Goal: Task Accomplishment & Management: Manage account settings

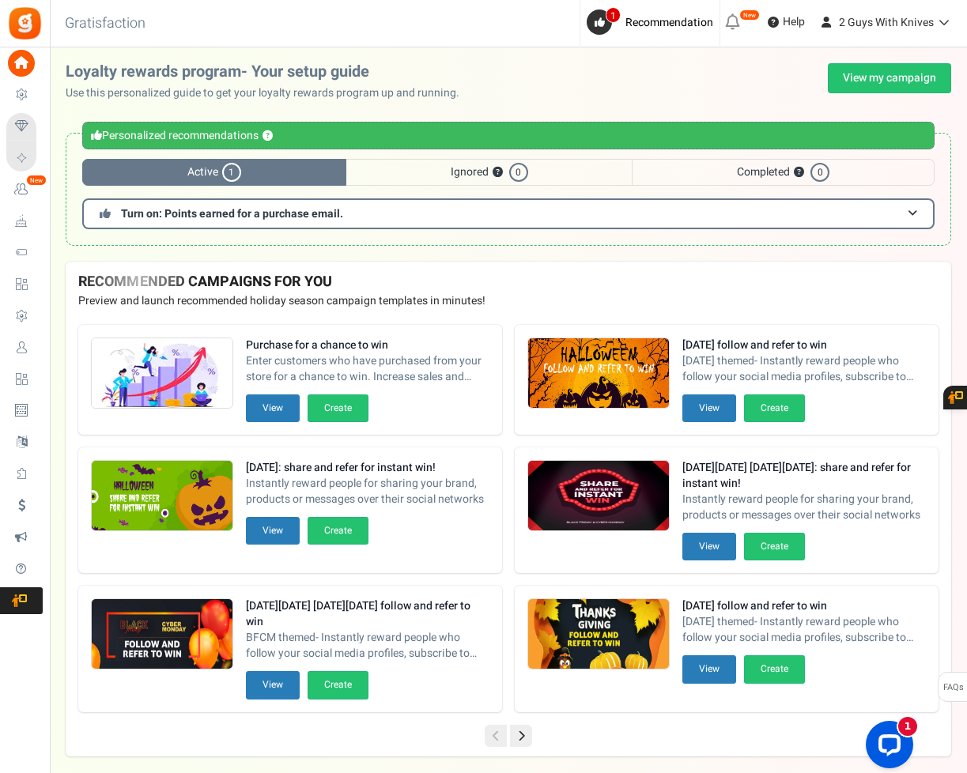
click at [0, 0] on span "Users" at bounding box center [0, 0] width 0 height 0
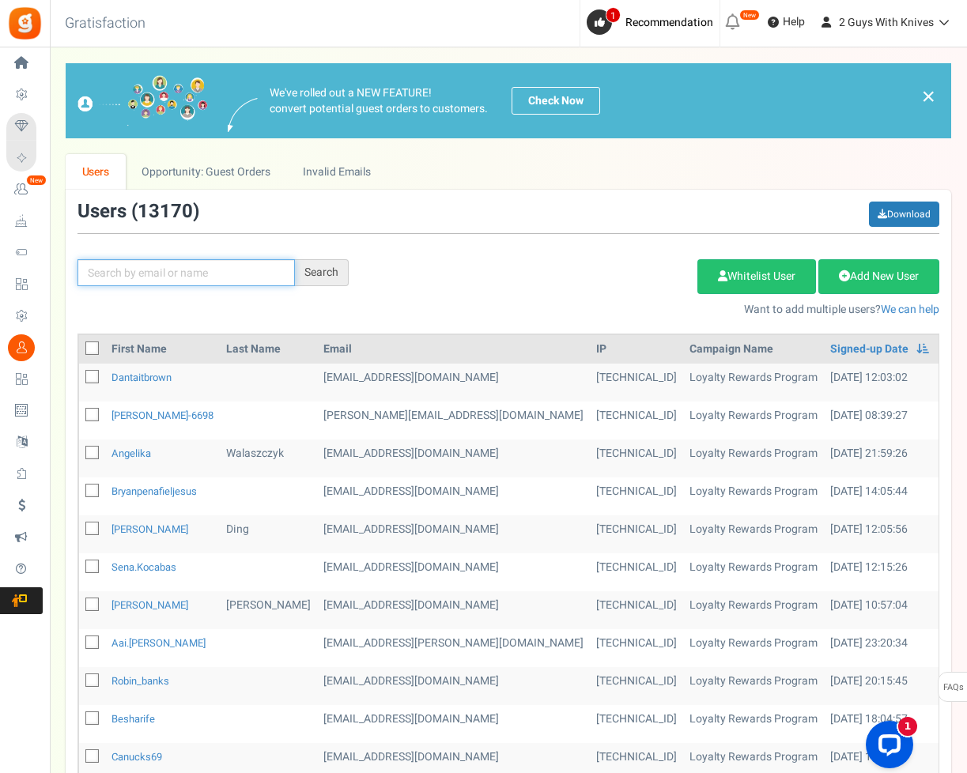
drag, startPoint x: 237, startPoint y: 278, endPoint x: 247, endPoint y: 265, distance: 16.3
click at [236, 278] on input "text" at bounding box center [185, 272] width 217 height 27
paste input "[PERSON_NAME]"
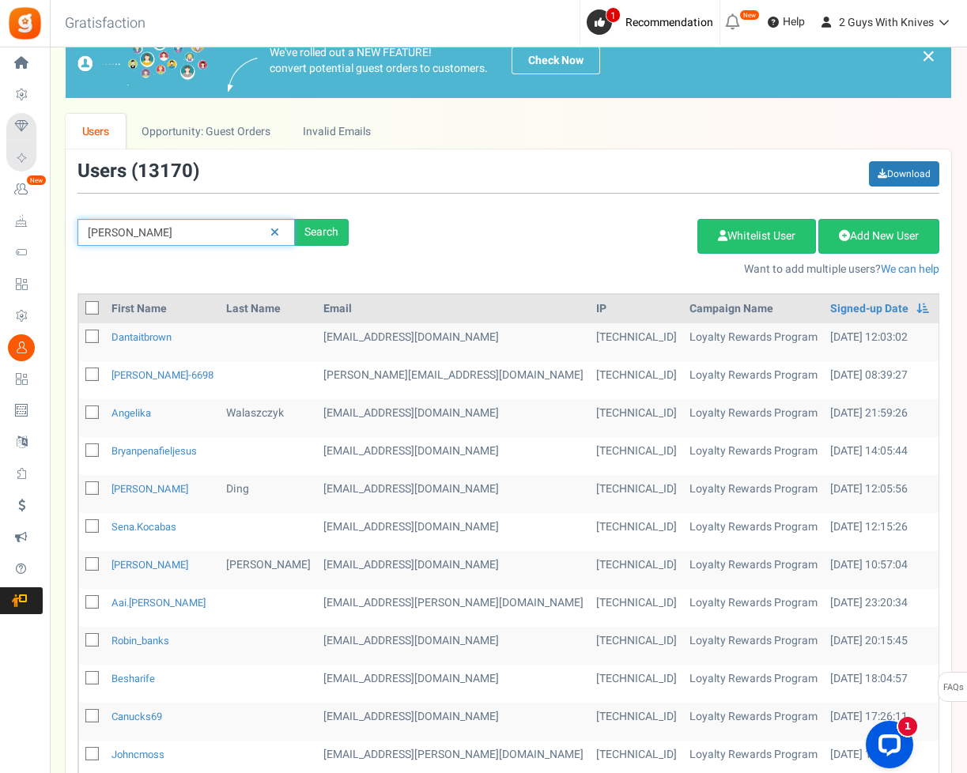
type input "[PERSON_NAME]"
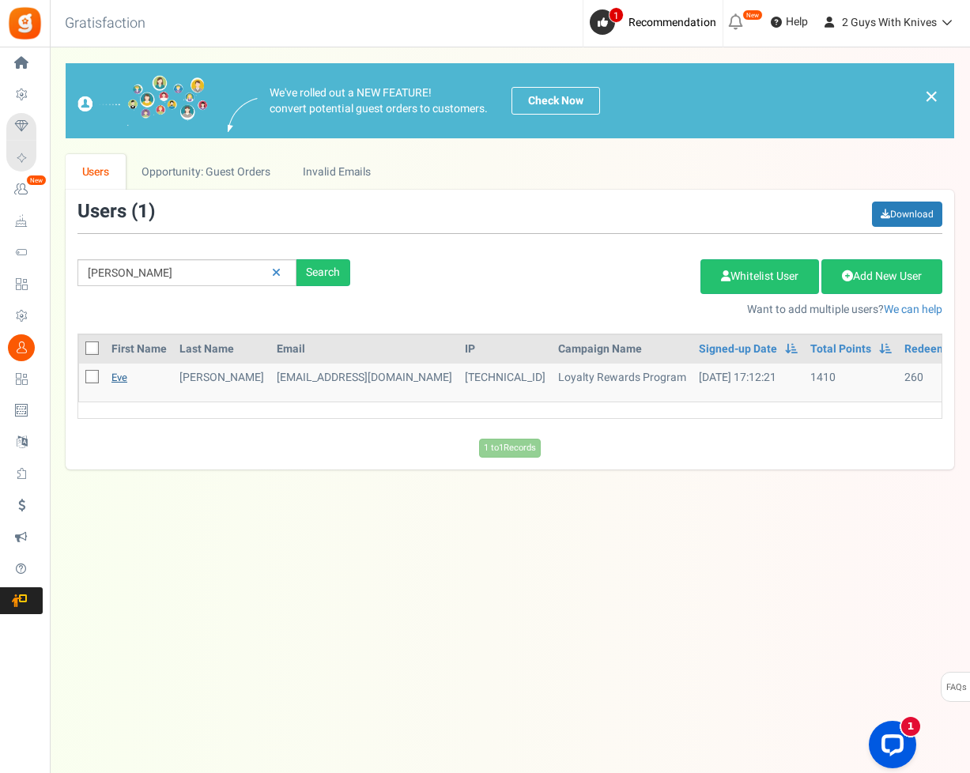
drag, startPoint x: 123, startPoint y: 373, endPoint x: 242, endPoint y: 257, distance: 166.6
click at [123, 373] on link "Eve" at bounding box center [119, 377] width 16 height 15
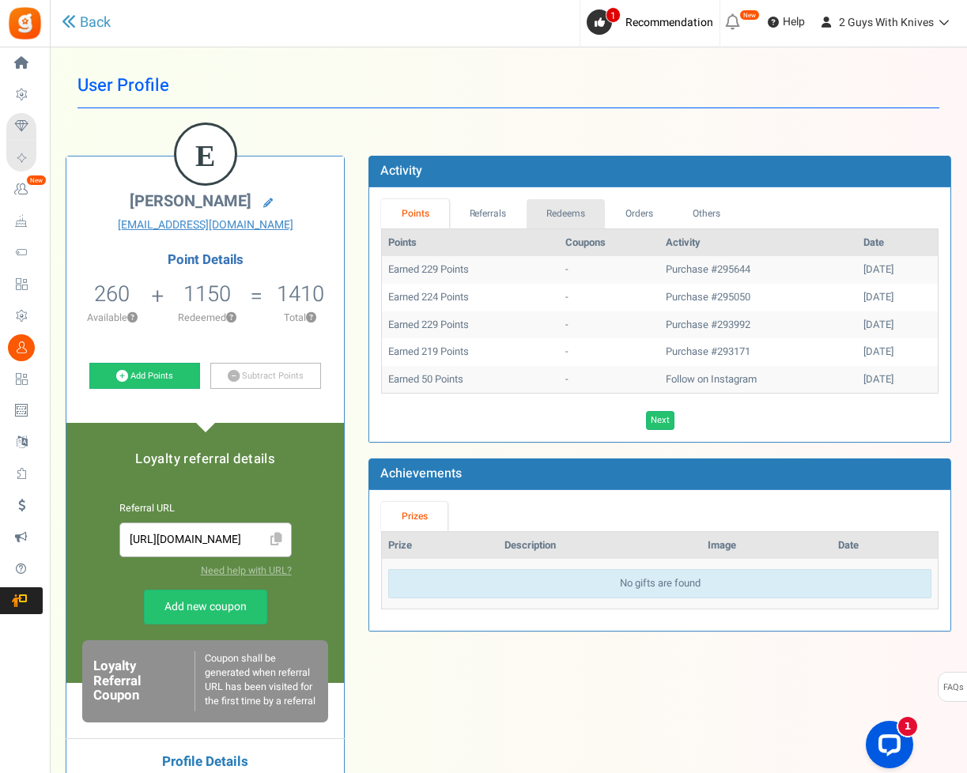
click at [553, 213] on link "Redeems" at bounding box center [566, 213] width 79 height 29
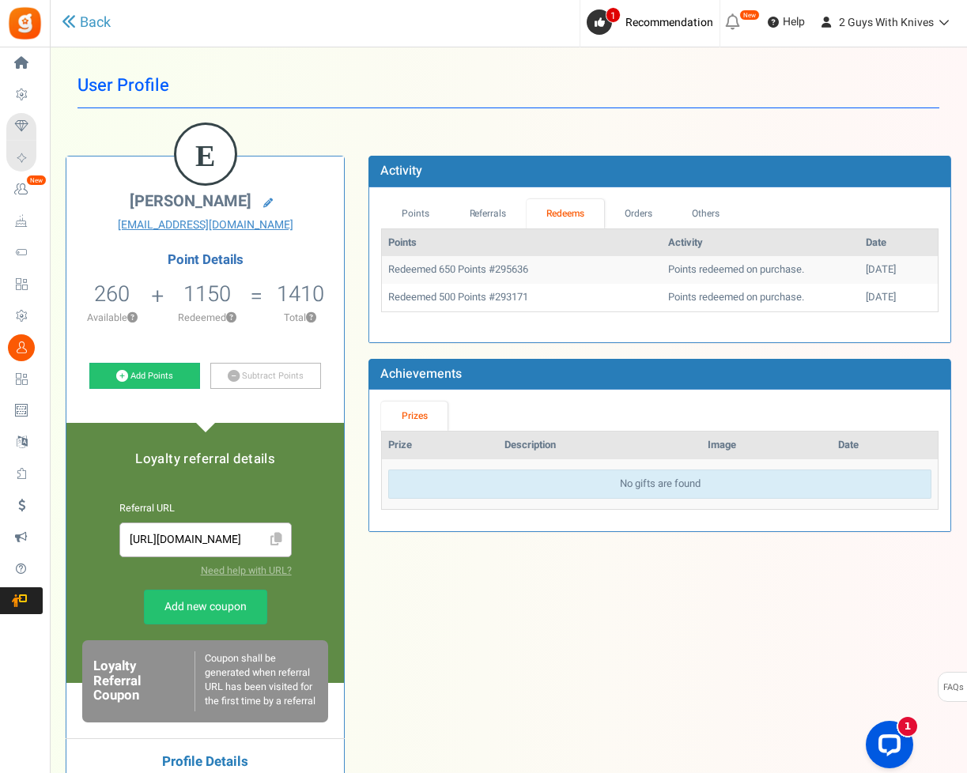
click at [697, 278] on td "Points redeemed on purchase." at bounding box center [761, 270] width 198 height 28
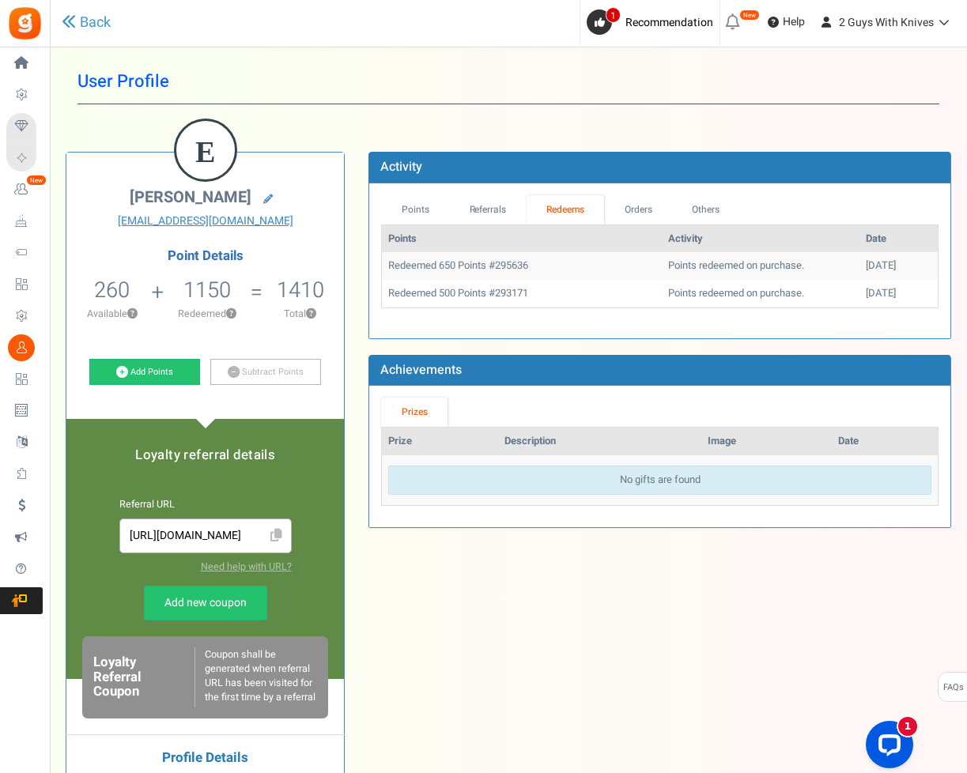
drag, startPoint x: 536, startPoint y: 271, endPoint x: 496, endPoint y: 274, distance: 40.4
click at [496, 274] on td "Redeemed 650 Points #295636" at bounding box center [522, 266] width 280 height 28
click at [518, 266] on td "Redeemed 650 Points #295636" at bounding box center [522, 266] width 280 height 28
copy td "295636"
drag, startPoint x: 530, startPoint y: 263, endPoint x: 499, endPoint y: 268, distance: 31.2
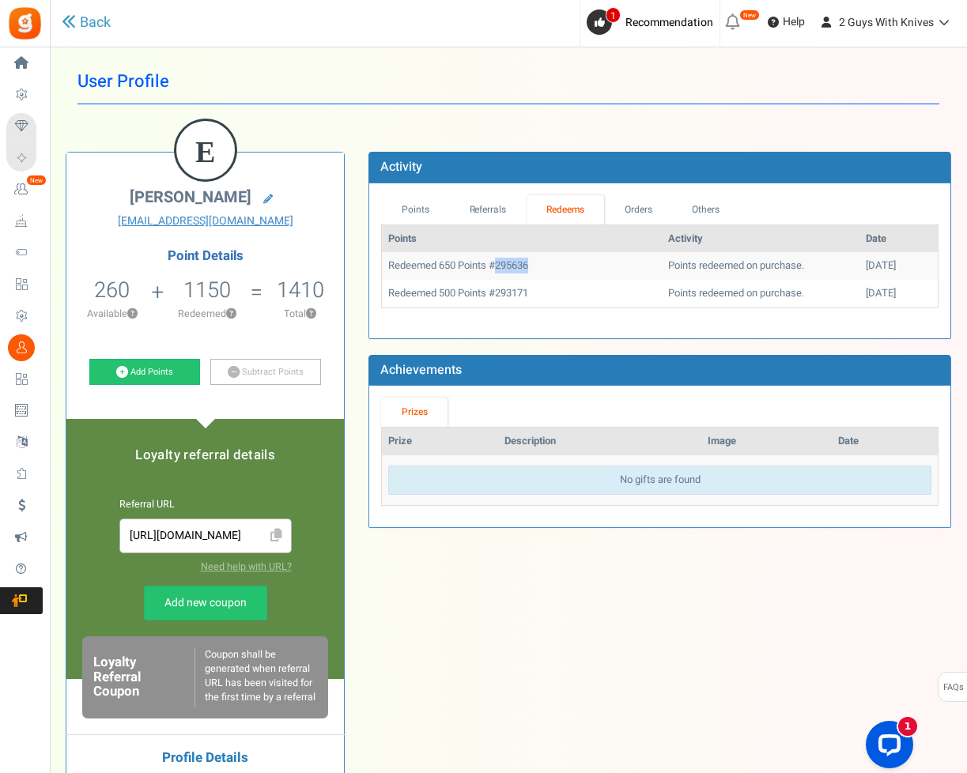
click at [499, 268] on td "Redeemed 650 Points #295636" at bounding box center [522, 266] width 280 height 28
drag, startPoint x: 795, startPoint y: 274, endPoint x: 768, endPoint y: 283, distance: 28.5
click at [795, 274] on td "Points redeemed on purchase." at bounding box center [761, 266] width 198 height 28
click at [493, 209] on link "Referrals" at bounding box center [487, 209] width 77 height 29
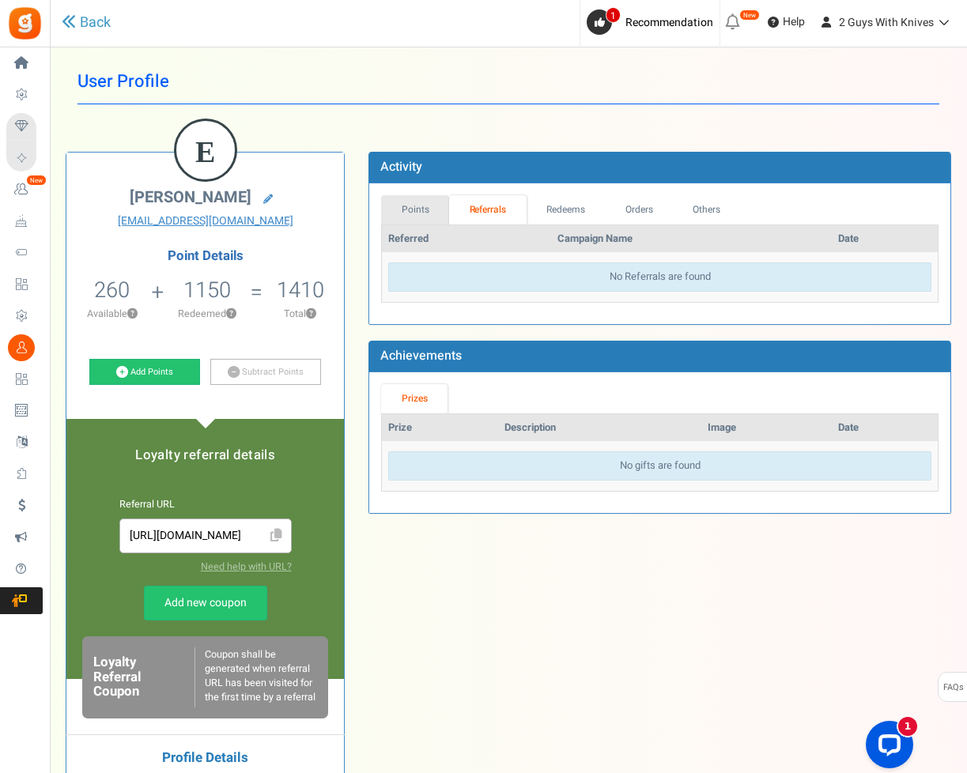
click at [425, 207] on link "Points" at bounding box center [415, 209] width 68 height 29
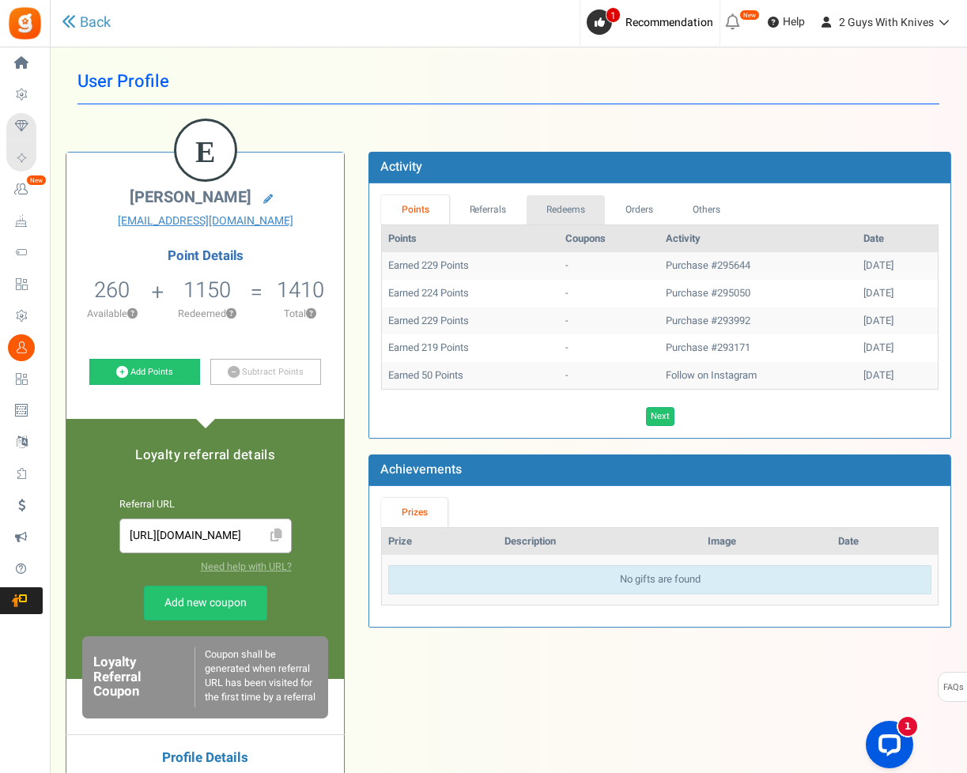
click at [593, 204] on link "Redeems" at bounding box center [566, 209] width 79 height 29
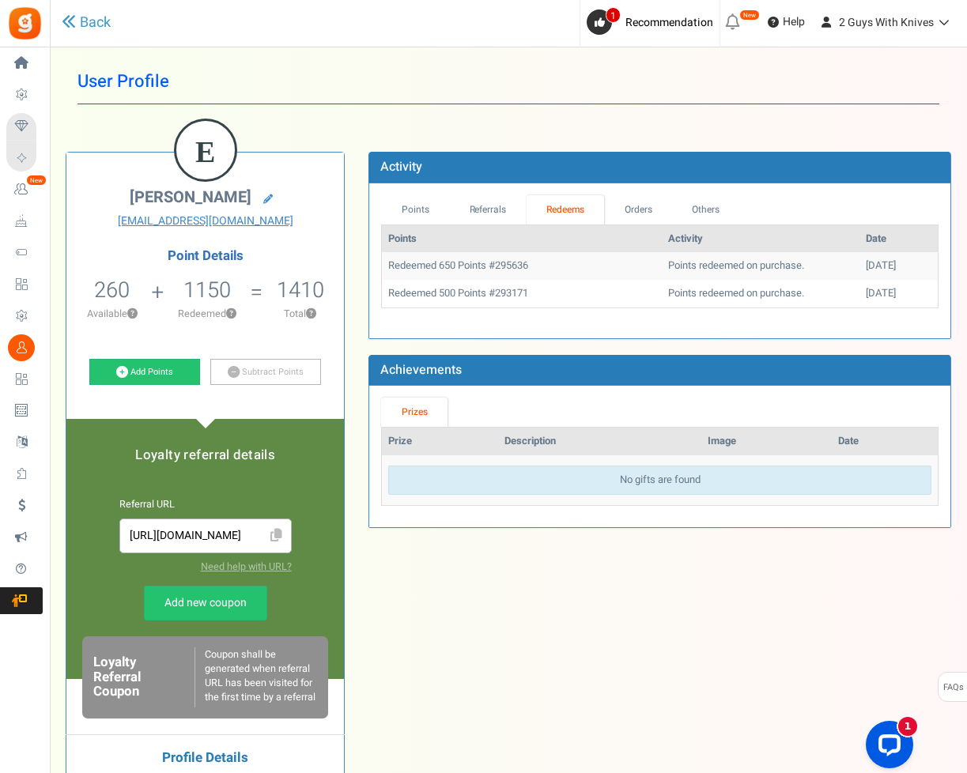
click at [715, 311] on div "Points Activity Date Redeemed 650 Points #295636 Points redeemed on purchase. […" at bounding box center [659, 276] width 557 height 102
drag, startPoint x: 538, startPoint y: 262, endPoint x: 493, endPoint y: 266, distance: 44.4
click at [493, 267] on td "Redeemed 650 Points #295636" at bounding box center [522, 266] width 280 height 28
copy td "#295636"
click at [663, 324] on div "Loading..." at bounding box center [659, 322] width 581 height 9
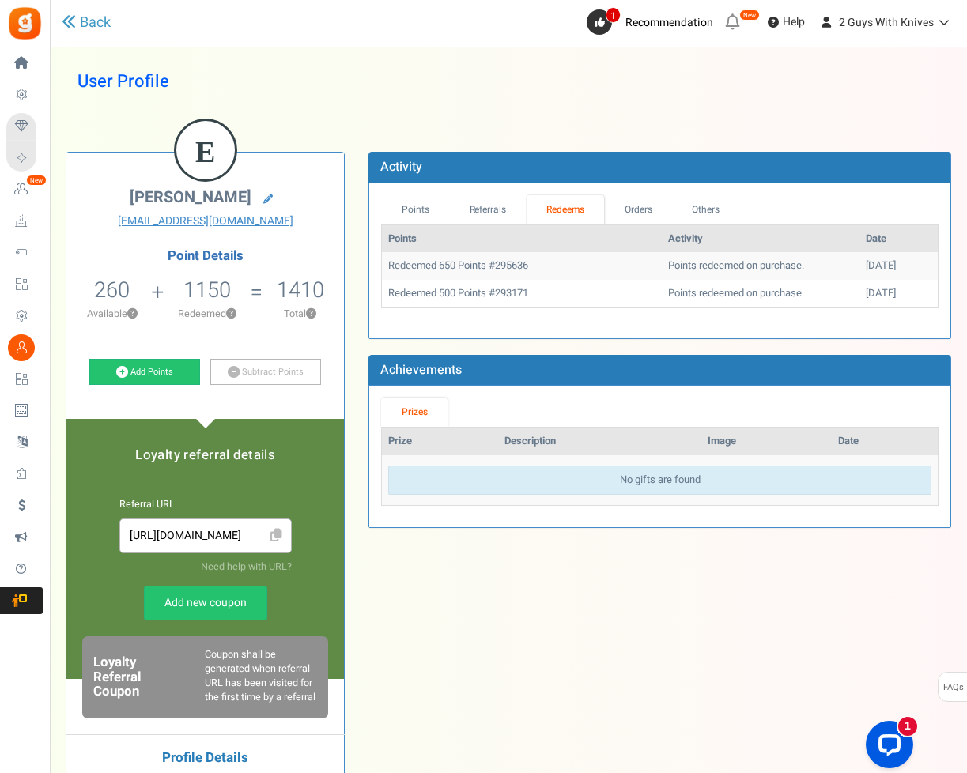
click at [666, 308] on div "Points Activity Date Redeemed 650 Points #295636 Points redeemed on purchase. […" at bounding box center [659, 276] width 557 height 102
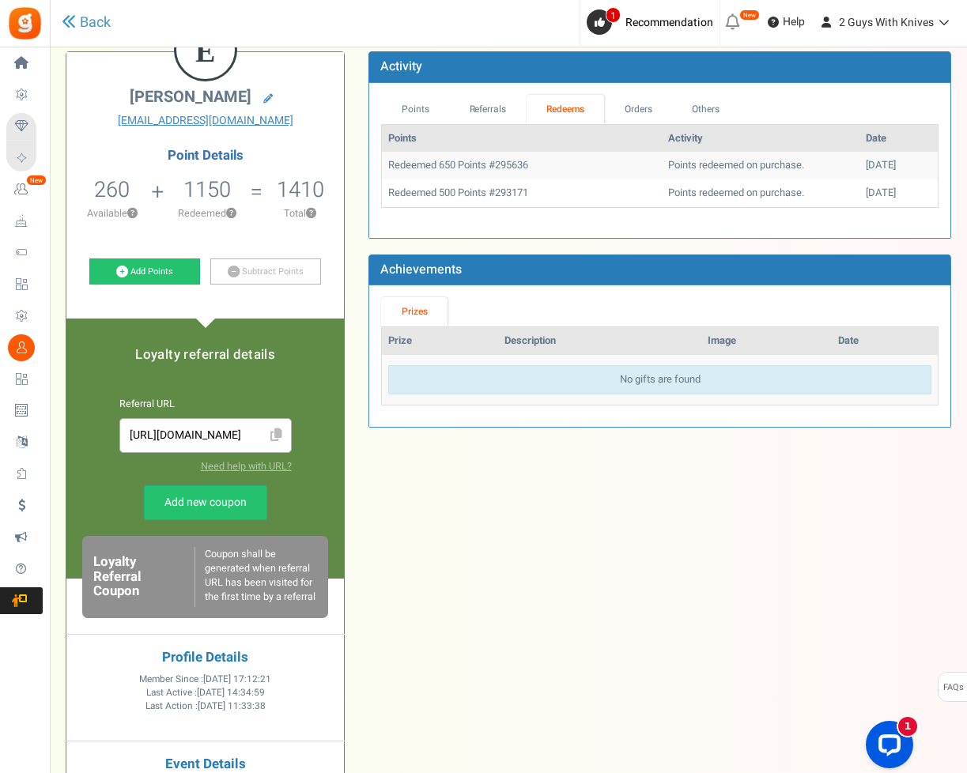
scroll to position [0, 0]
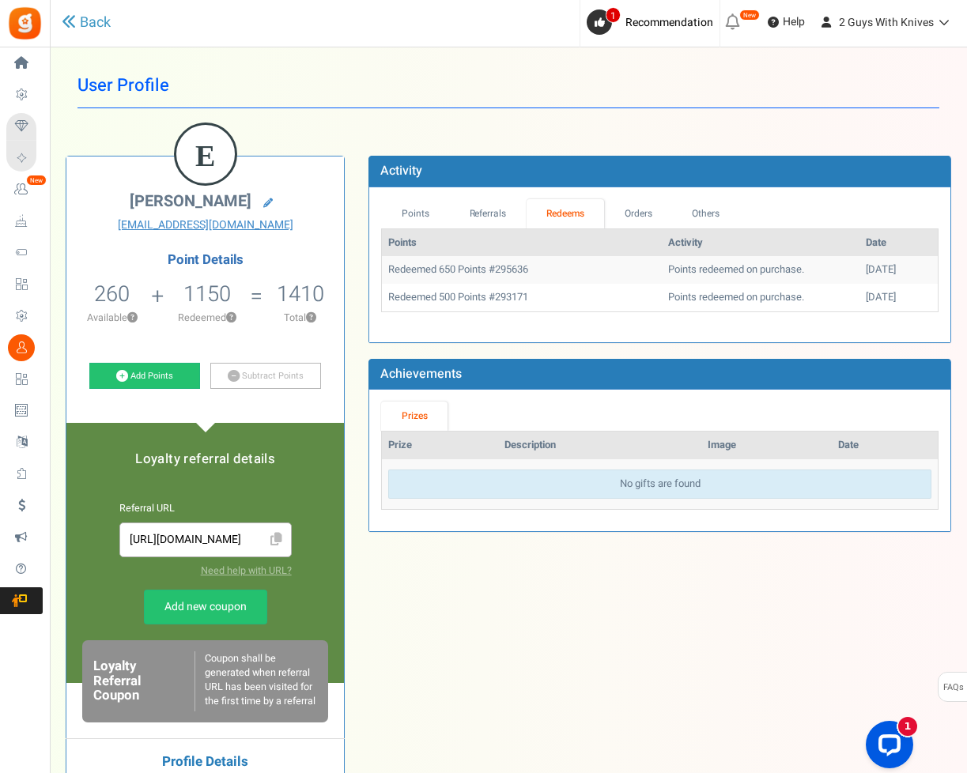
click at [515, 279] on td "Redeemed 650 Points #295636" at bounding box center [522, 270] width 280 height 28
drag, startPoint x: 541, startPoint y: 270, endPoint x: 485, endPoint y: 274, distance: 55.4
click at [487, 274] on td "Redeemed 650 Points #295636" at bounding box center [522, 270] width 280 height 28
drag, startPoint x: 486, startPoint y: 273, endPoint x: 468, endPoint y: 272, distance: 18.2
click at [486, 273] on td "Redeemed 650 Points #295636" at bounding box center [522, 270] width 280 height 28
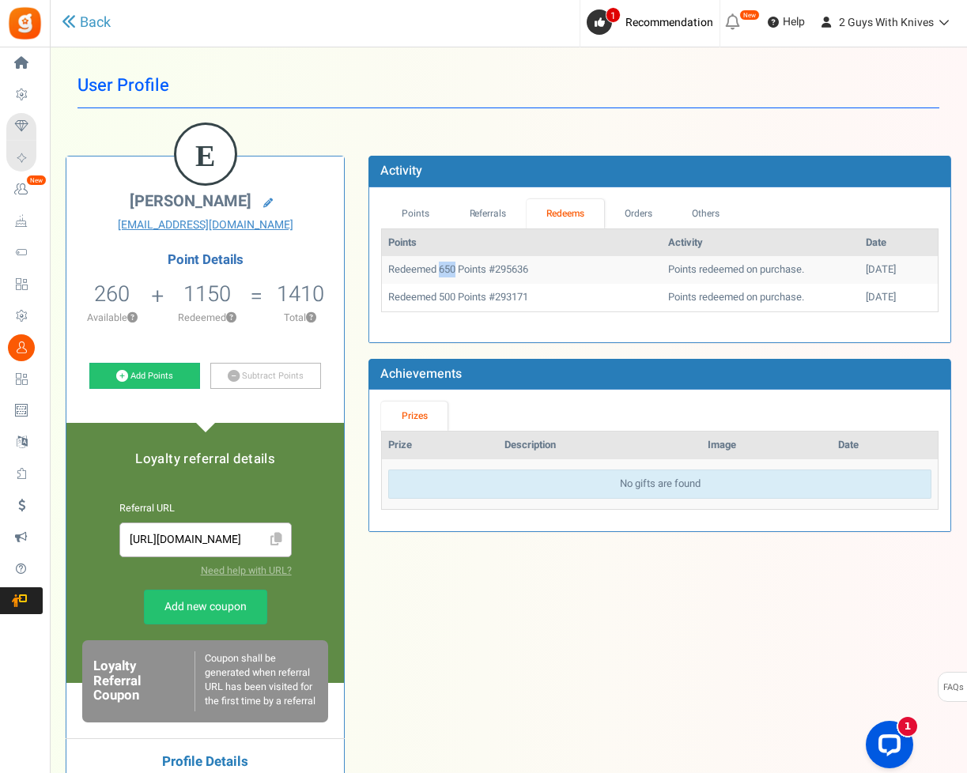
drag, startPoint x: 440, startPoint y: 270, endPoint x: 476, endPoint y: 273, distance: 35.7
click at [455, 272] on td "Redeemed 650 Points #295636" at bounding box center [522, 270] width 280 height 28
copy td "650"
click at [418, 213] on link "Points" at bounding box center [415, 213] width 68 height 29
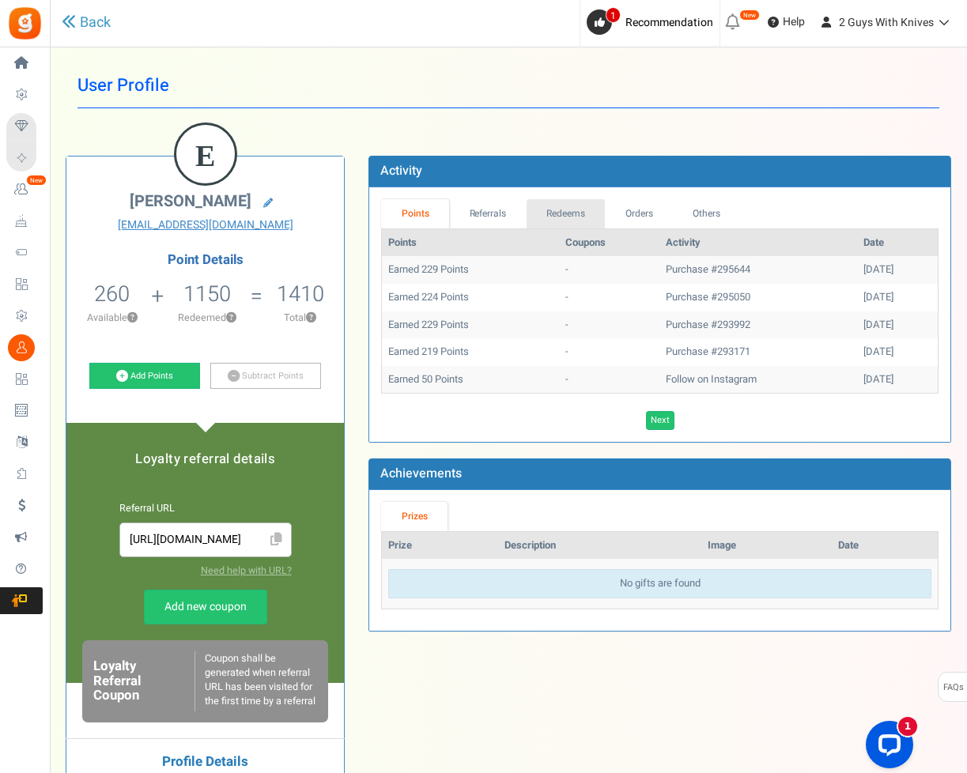
click at [564, 219] on link "Redeems" at bounding box center [566, 213] width 79 height 29
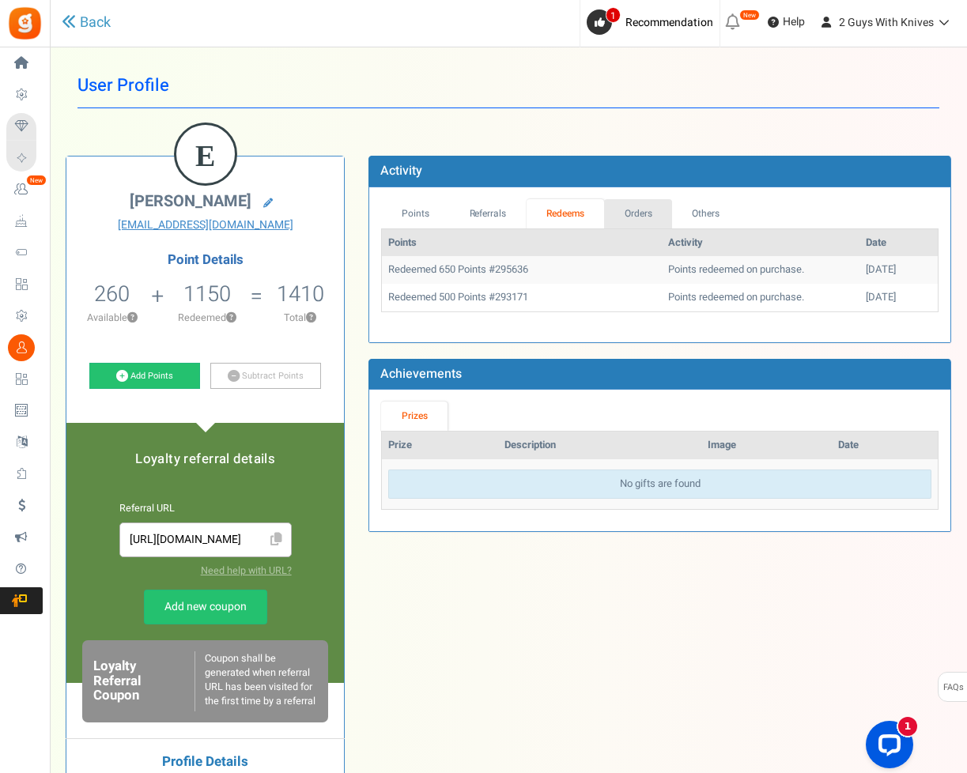
click at [636, 221] on link "Orders" at bounding box center [638, 213] width 68 height 29
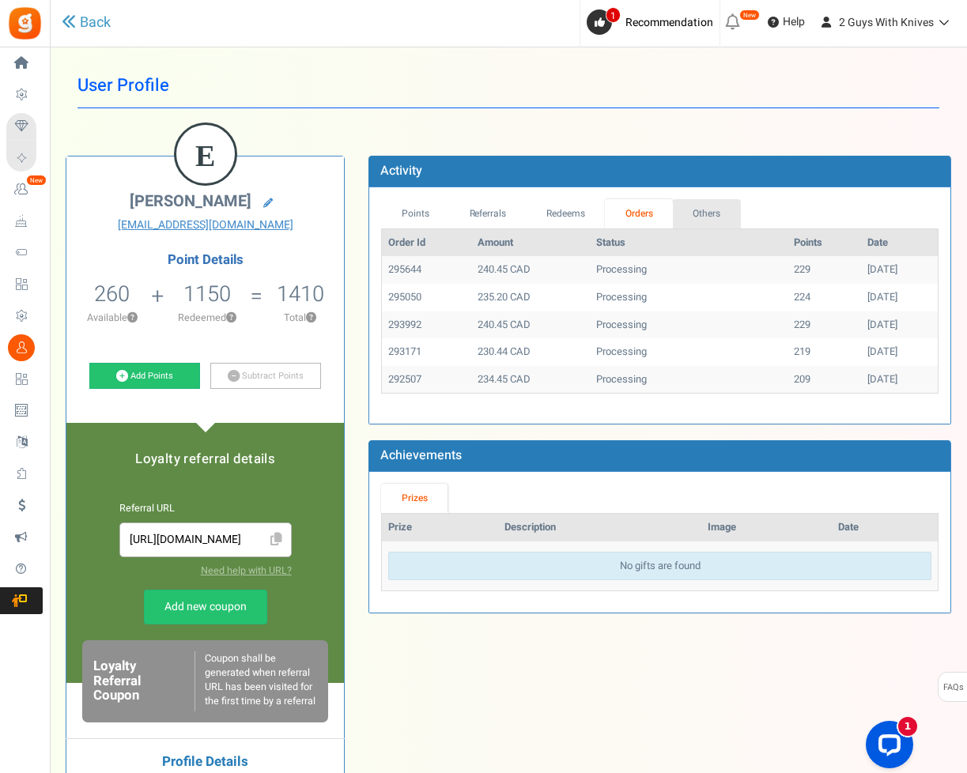
click at [714, 213] on link "Others" at bounding box center [707, 213] width 68 height 29
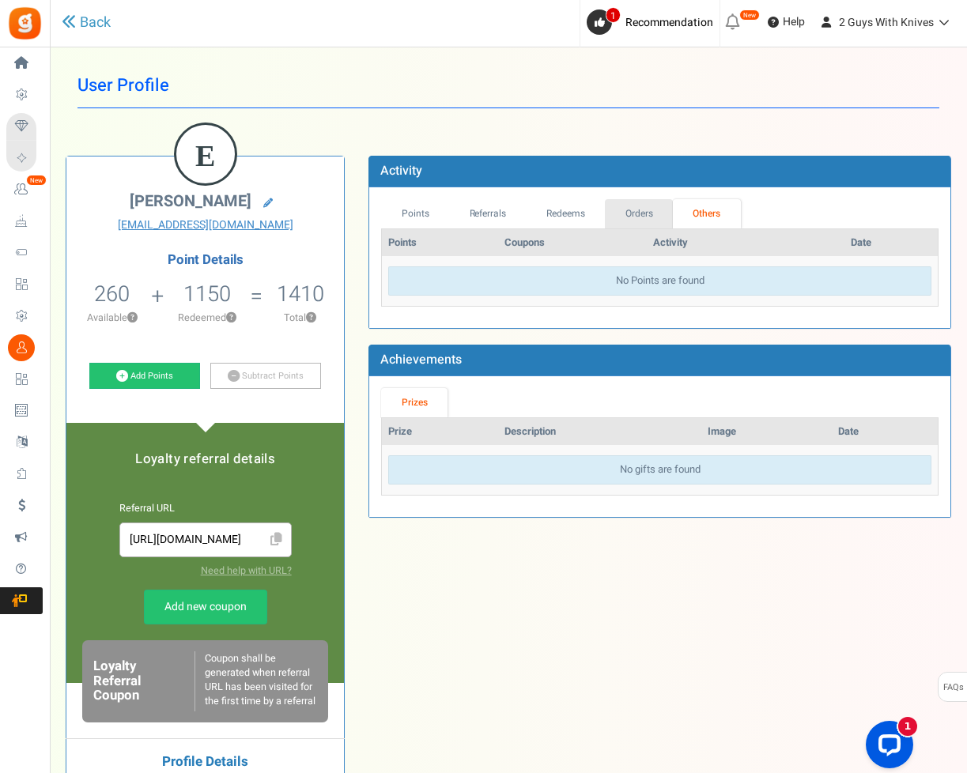
click at [649, 207] on link "Orders" at bounding box center [639, 213] width 68 height 29
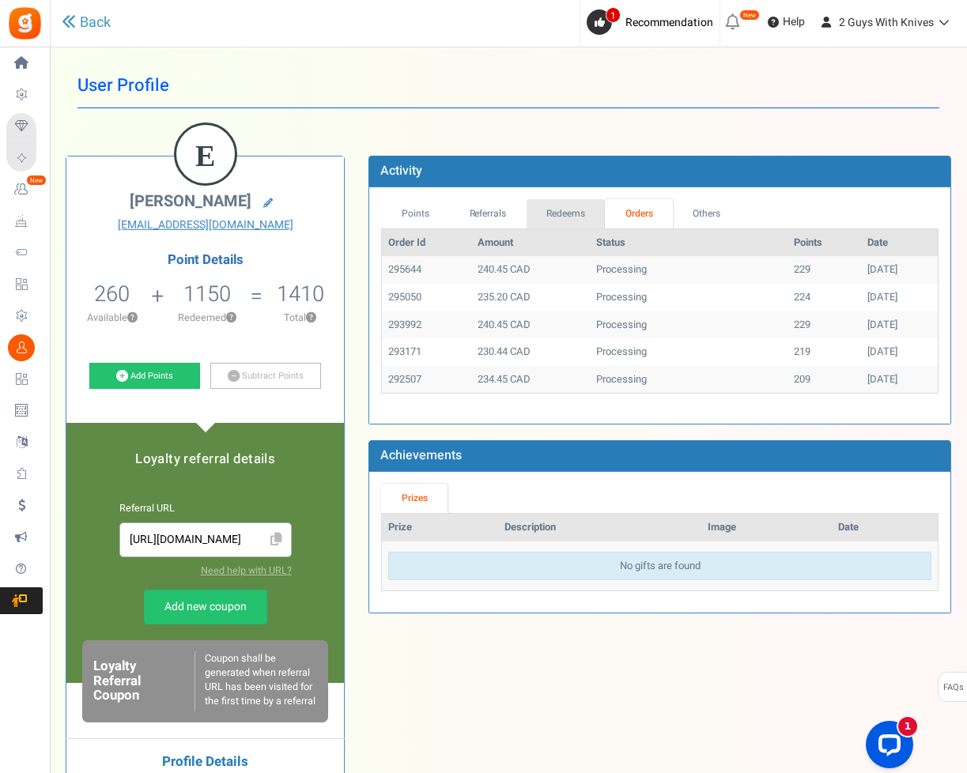
click at [535, 211] on link "Redeems" at bounding box center [566, 213] width 79 height 29
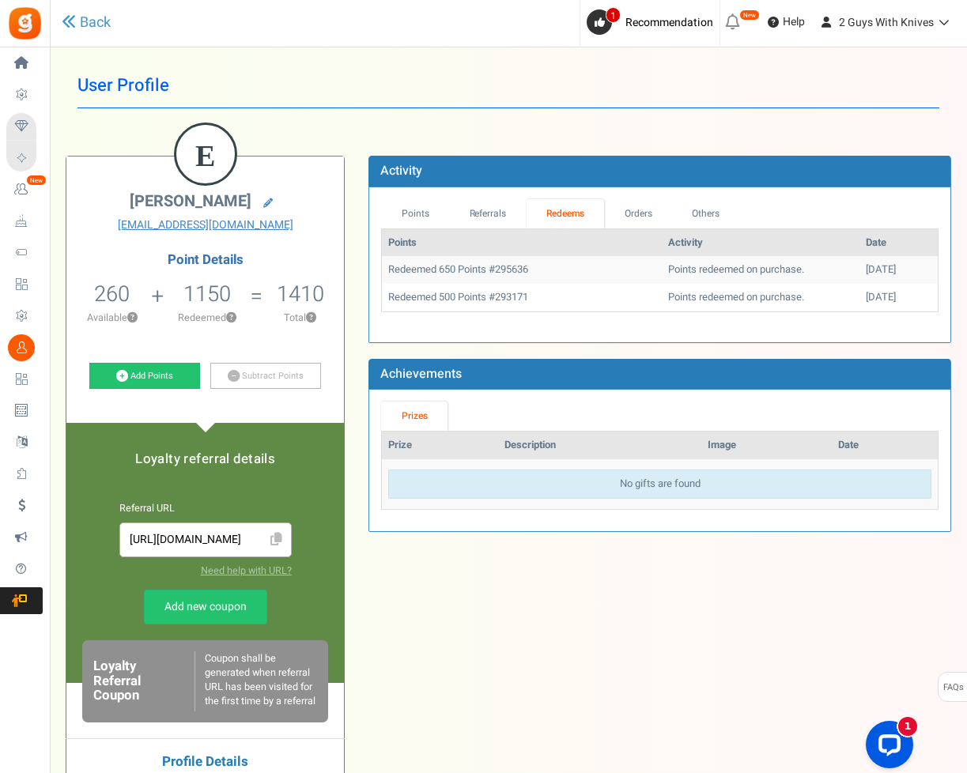
drag, startPoint x: 226, startPoint y: 265, endPoint x: 191, endPoint y: 255, distance: 36.3
click at [226, 265] on h4 "Point Details" at bounding box center [205, 260] width 278 height 14
click at [191, 255] on h4 "Point Details" at bounding box center [205, 260] width 278 height 14
click at [216, 261] on h4 "Point Details" at bounding box center [205, 260] width 278 height 14
